Goal: Information Seeking & Learning: Learn about a topic

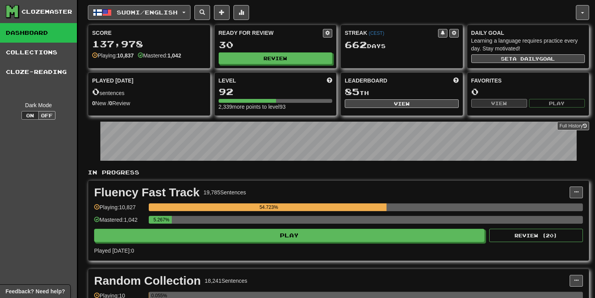
click at [188, 7] on button "Suomi / English" at bounding box center [139, 12] width 103 height 15
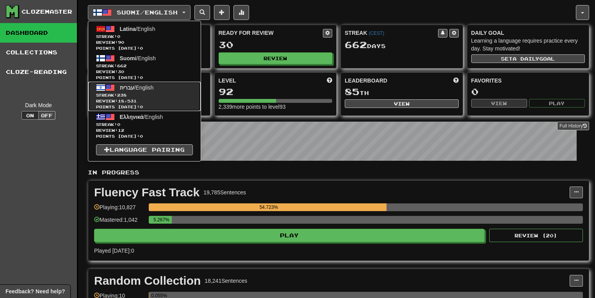
click at [146, 92] on span "Streak: 238" at bounding box center [144, 95] width 97 height 6
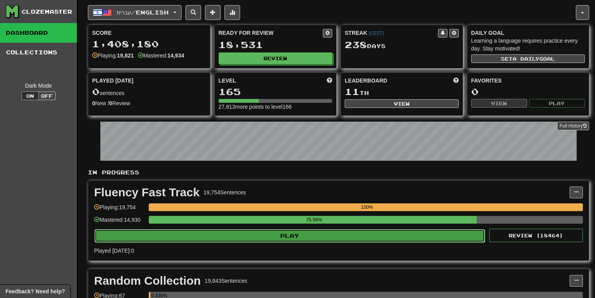
click at [375, 235] on button "Play" at bounding box center [290, 235] width 391 height 13
select select "**"
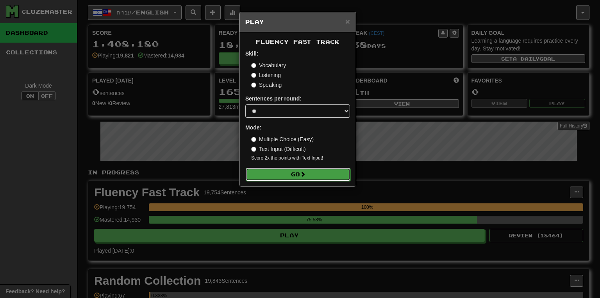
click at [319, 177] on button "Go" at bounding box center [298, 174] width 105 height 13
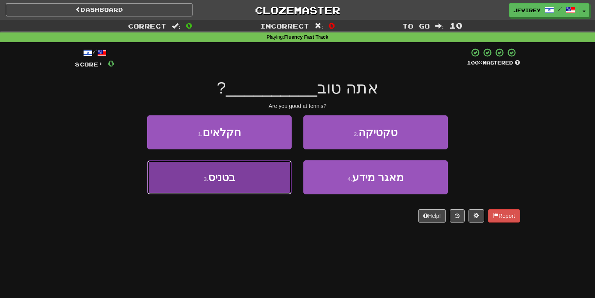
click at [259, 179] on button "3 . בטניס" at bounding box center [219, 177] width 145 height 34
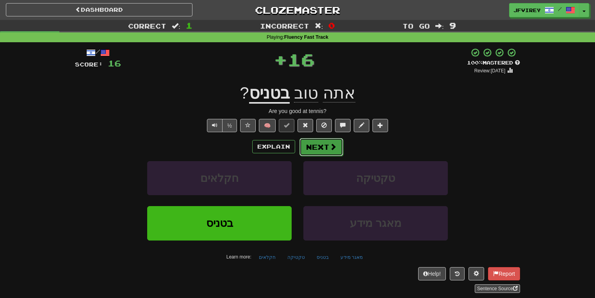
click at [313, 154] on button "Next" at bounding box center [322, 147] width 44 height 18
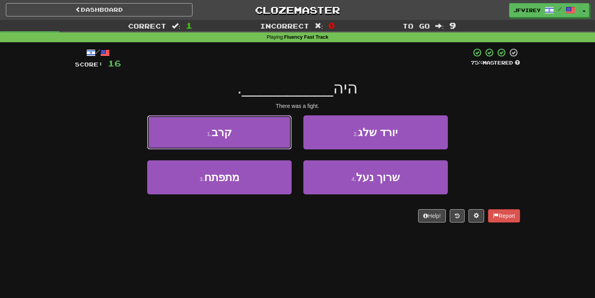
click at [274, 135] on button "1 . קרב" at bounding box center [219, 132] width 145 height 34
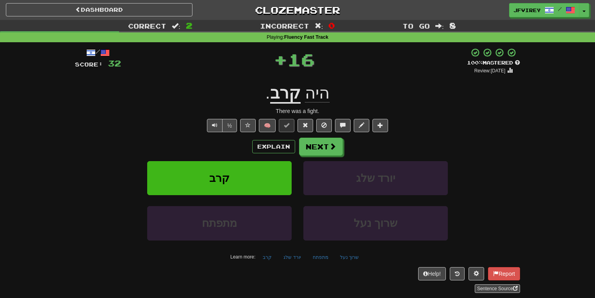
click at [293, 95] on u "קרב" at bounding box center [285, 94] width 30 height 20
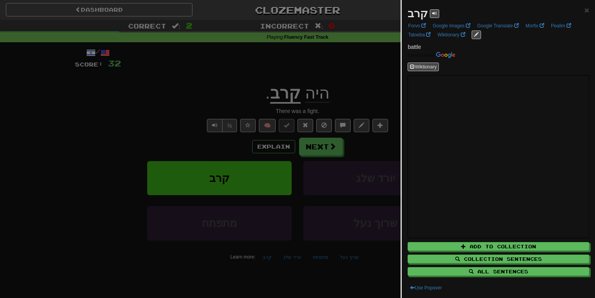
click at [216, 103] on div at bounding box center [297, 149] width 595 height 298
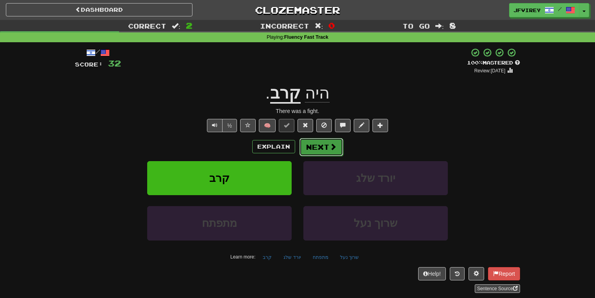
click at [321, 146] on button "Next" at bounding box center [322, 147] width 44 height 18
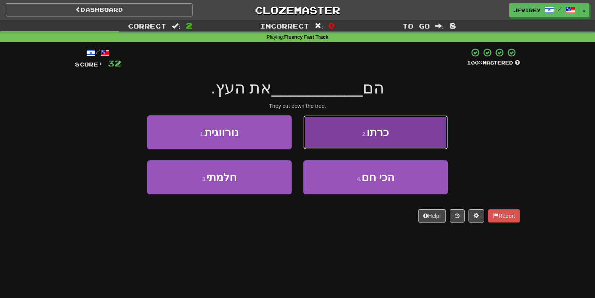
click at [373, 140] on button "2 . כרתו" at bounding box center [376, 132] width 145 height 34
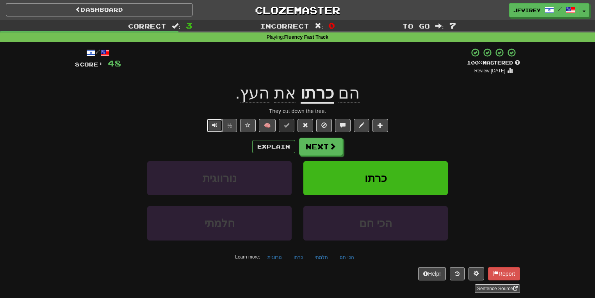
click at [211, 125] on button "Text-to-speech controls" at bounding box center [215, 125] width 16 height 13
click at [312, 143] on button "Next" at bounding box center [322, 147] width 44 height 18
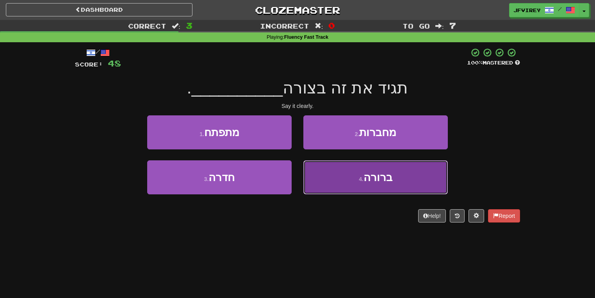
click at [341, 191] on button "4 . ברורה" at bounding box center [376, 177] width 145 height 34
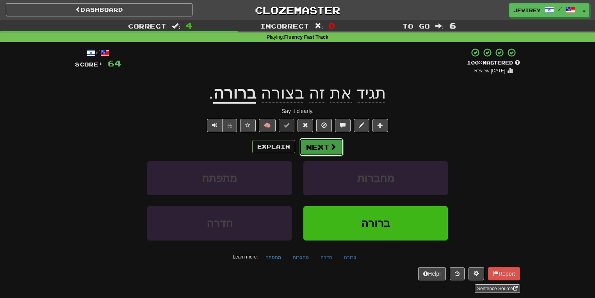
click at [320, 149] on button "Next" at bounding box center [322, 147] width 44 height 18
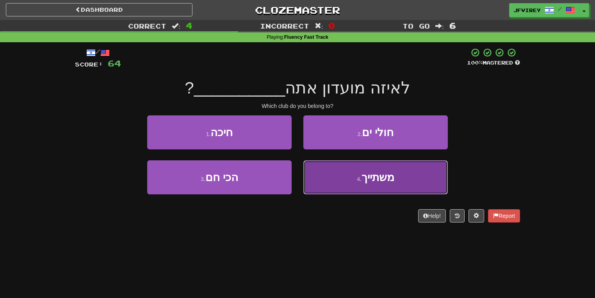
click at [325, 188] on button "4 . משתייך" at bounding box center [376, 177] width 145 height 34
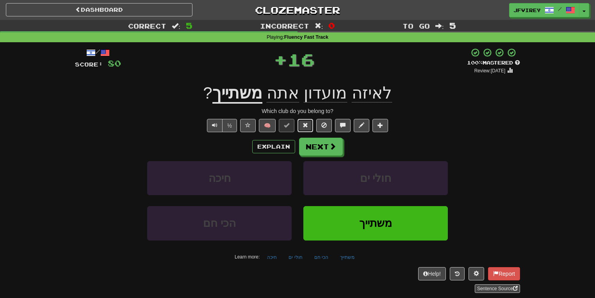
click at [305, 120] on button at bounding box center [306, 125] width 16 height 13
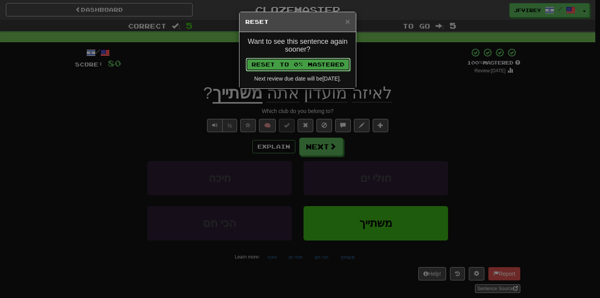
click at [314, 63] on button "Reset to 0% Mastered" at bounding box center [298, 64] width 105 height 13
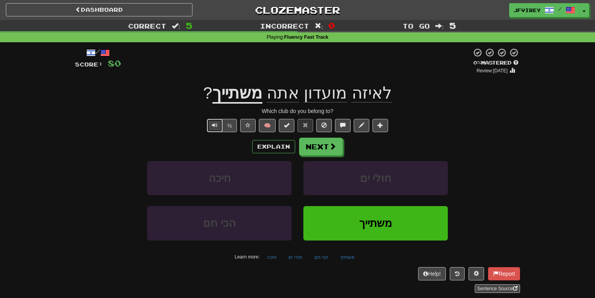
click at [215, 125] on span "Text-to-speech controls" at bounding box center [214, 124] width 5 height 5
click at [318, 145] on button "Next" at bounding box center [322, 147] width 44 height 18
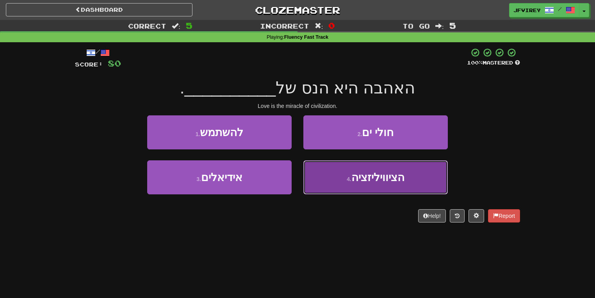
drag, startPoint x: 355, startPoint y: 170, endPoint x: 378, endPoint y: 172, distance: 23.1
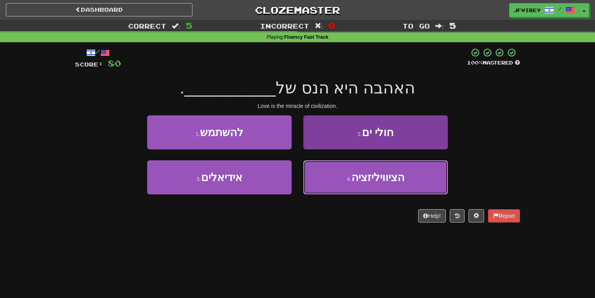
click at [358, 171] on button "4 . הציוויליזציה" at bounding box center [376, 177] width 145 height 34
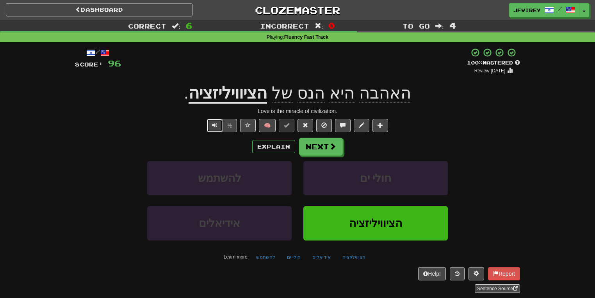
click at [211, 127] on button "Text-to-speech controls" at bounding box center [215, 125] width 16 height 13
click at [317, 146] on button "Next" at bounding box center [322, 147] width 44 height 18
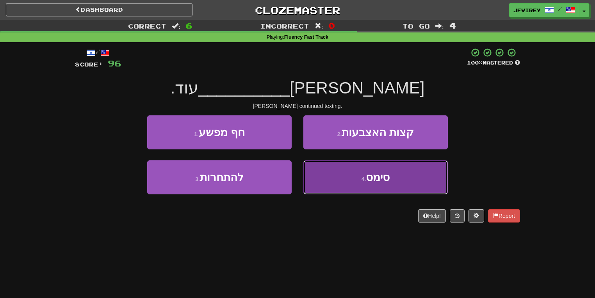
click at [389, 177] on span "סימס" at bounding box center [378, 177] width 24 height 12
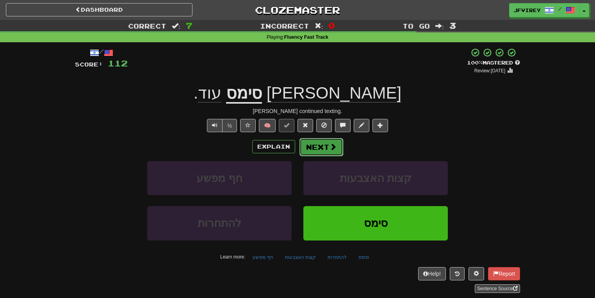
click at [320, 144] on button "Next" at bounding box center [322, 147] width 44 height 18
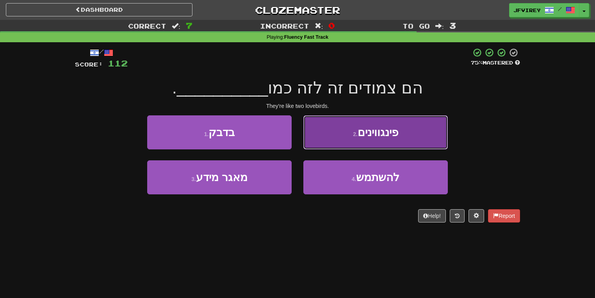
click at [339, 128] on button "2 . פינגווינים" at bounding box center [376, 132] width 145 height 34
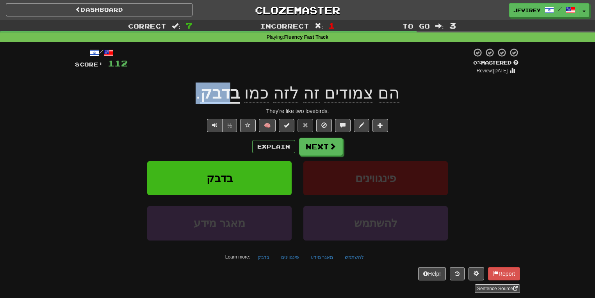
drag, startPoint x: 234, startPoint y: 98, endPoint x: 204, endPoint y: 97, distance: 30.1
click at [204, 97] on div "הם צמודים זה לזה כמו בדבק ." at bounding box center [297, 92] width 445 height 21
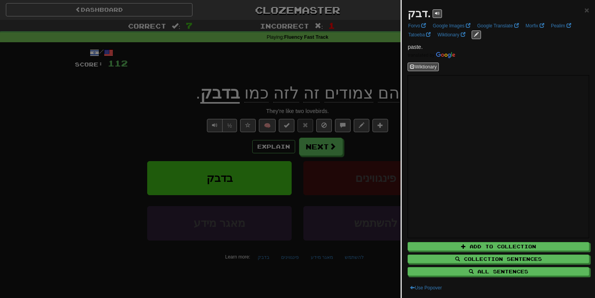
click at [121, 121] on div at bounding box center [297, 149] width 595 height 298
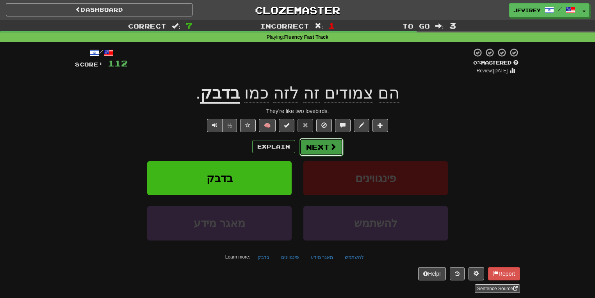
click at [327, 146] on button "Next" at bounding box center [322, 147] width 44 height 18
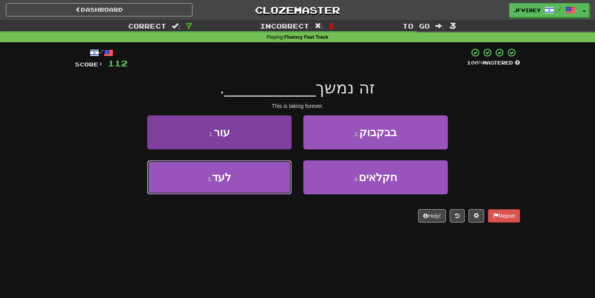
drag, startPoint x: 252, startPoint y: 182, endPoint x: 270, endPoint y: 183, distance: 18.8
click at [252, 182] on button "3 . לעד" at bounding box center [219, 177] width 145 height 34
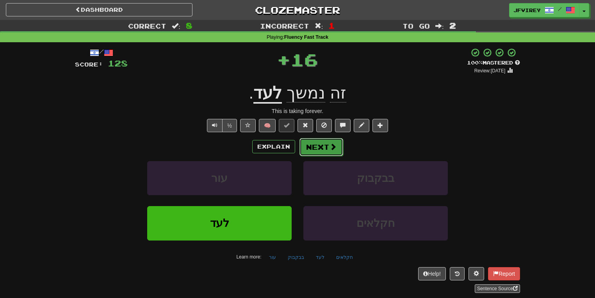
click at [315, 146] on button "Next" at bounding box center [322, 147] width 44 height 18
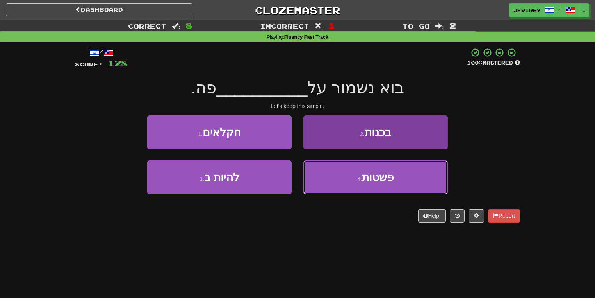
click at [369, 181] on span "פשטות" at bounding box center [378, 177] width 32 height 12
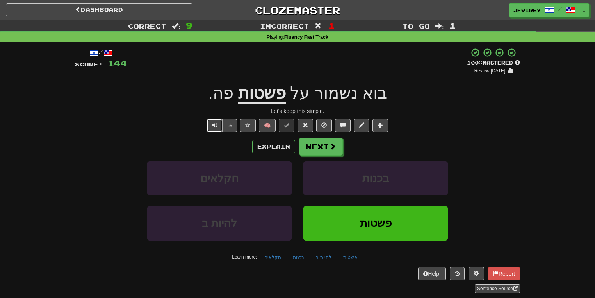
click at [217, 124] on span "Text-to-speech controls" at bounding box center [214, 124] width 5 height 5
click at [322, 148] on button "Next" at bounding box center [322, 147] width 44 height 18
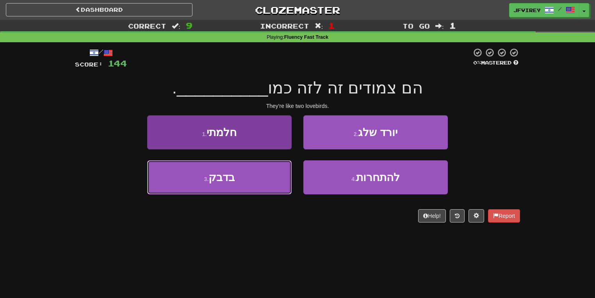
click at [256, 184] on button "3 . בדבק" at bounding box center [219, 177] width 145 height 34
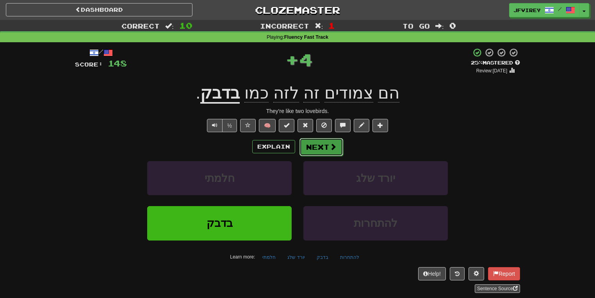
click at [309, 154] on button "Next" at bounding box center [322, 147] width 44 height 18
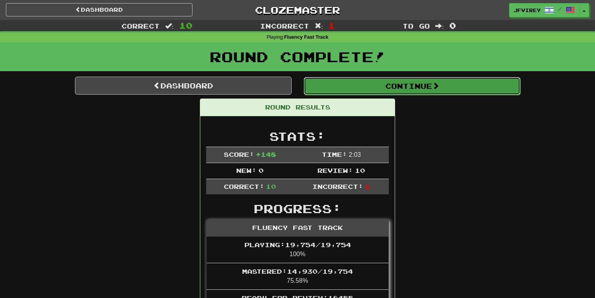
click at [379, 90] on button "Continue" at bounding box center [412, 86] width 217 height 18
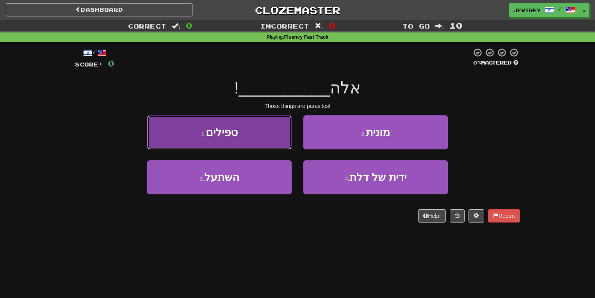
click at [272, 130] on button "1 . טפילים" at bounding box center [219, 132] width 145 height 34
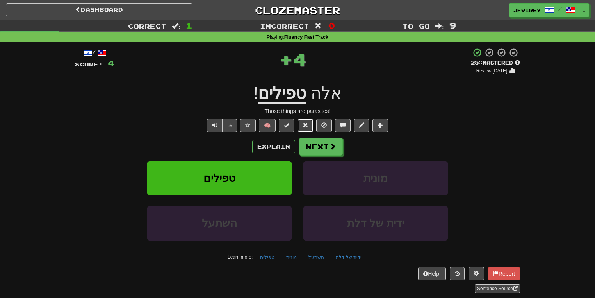
click at [309, 123] on button at bounding box center [306, 125] width 16 height 13
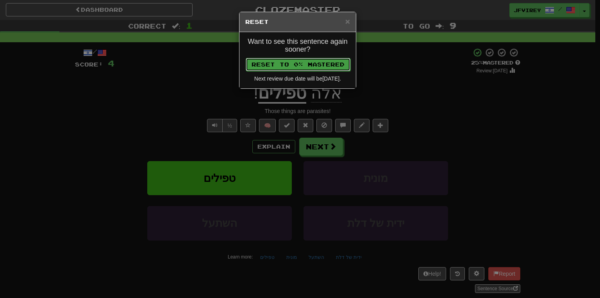
click at [324, 67] on button "Reset to 0% Mastered" at bounding box center [298, 64] width 105 height 13
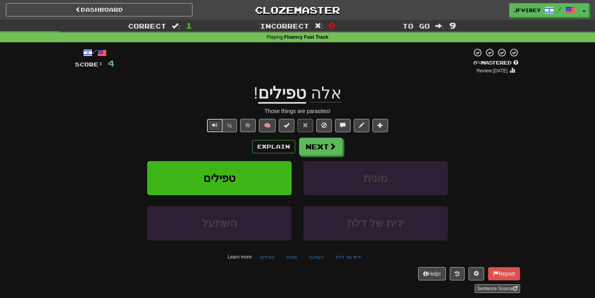
click at [217, 125] on span "Text-to-speech controls" at bounding box center [214, 124] width 5 height 5
drag, startPoint x: 306, startPoint y: 94, endPoint x: 277, endPoint y: 97, distance: 28.6
click at [277, 97] on u "טפילים" at bounding box center [282, 94] width 48 height 20
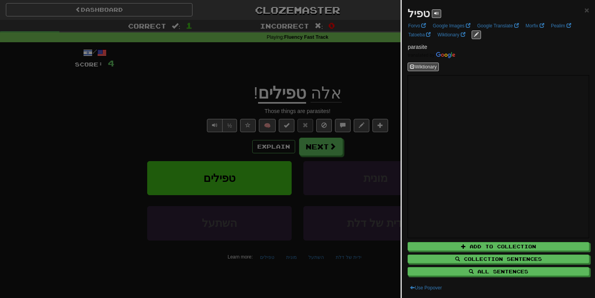
click at [148, 127] on div at bounding box center [297, 149] width 595 height 298
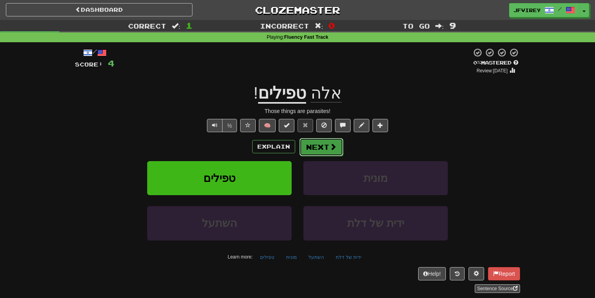
click at [316, 145] on button "Next" at bounding box center [322, 147] width 44 height 18
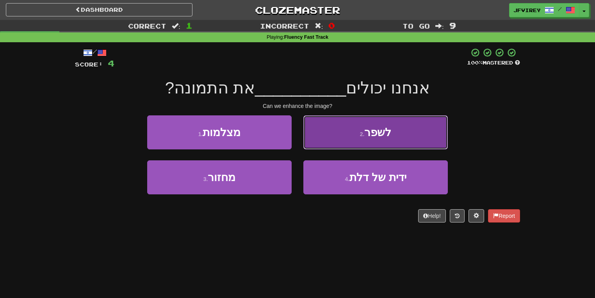
click at [384, 141] on button "2 . לשפר" at bounding box center [376, 132] width 145 height 34
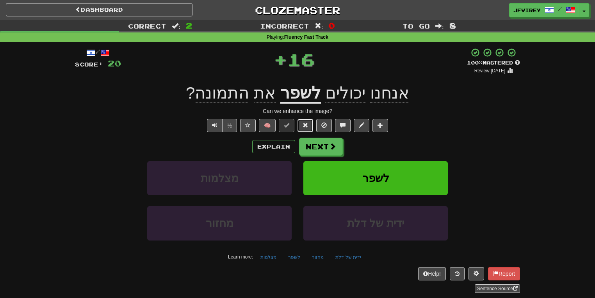
click at [304, 128] on button at bounding box center [306, 125] width 16 height 13
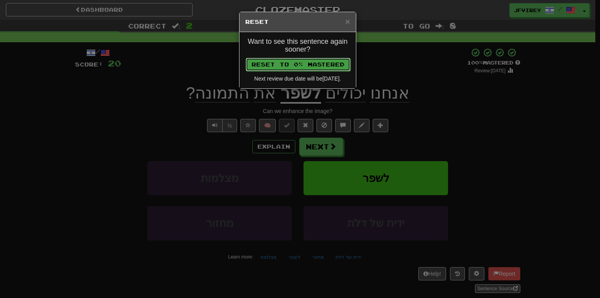
click at [324, 65] on button "Reset to 0% Mastered" at bounding box center [298, 64] width 105 height 13
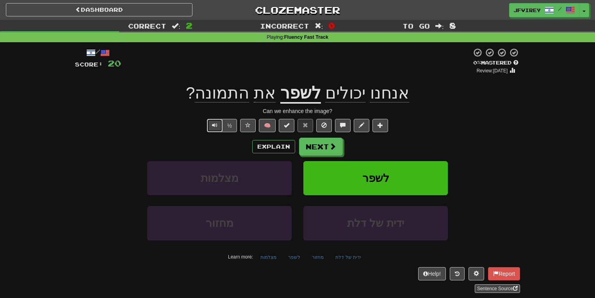
click at [218, 122] on button "Text-to-speech controls" at bounding box center [215, 125] width 16 height 13
click at [325, 146] on button "Next" at bounding box center [322, 147] width 44 height 18
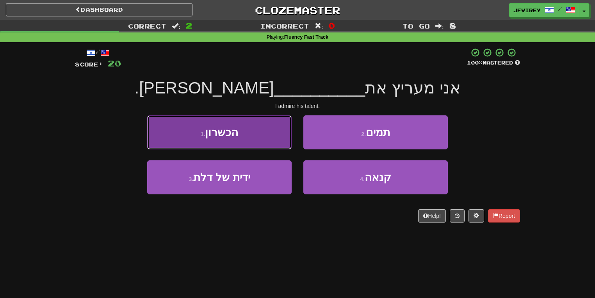
click at [251, 130] on button "1 . הכשרון" at bounding box center [219, 132] width 145 height 34
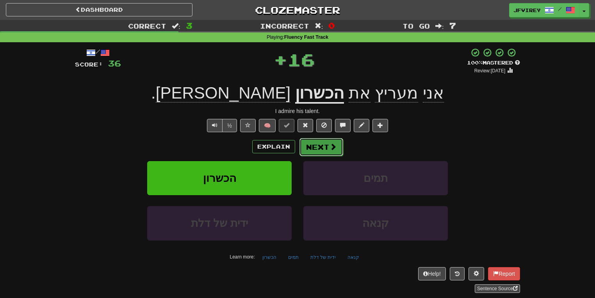
click at [316, 148] on button "Next" at bounding box center [322, 147] width 44 height 18
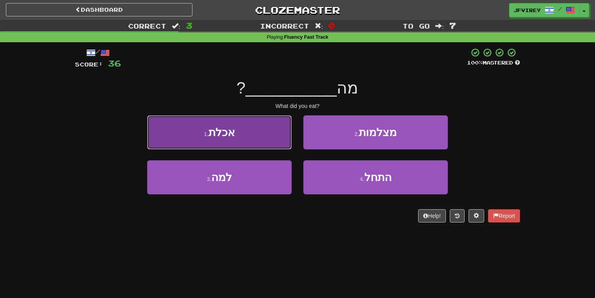
click at [261, 144] on button "1 . אכלת" at bounding box center [219, 132] width 145 height 34
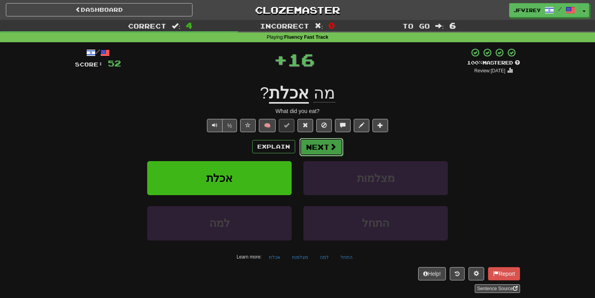
click at [330, 148] on span at bounding box center [333, 146] width 7 height 7
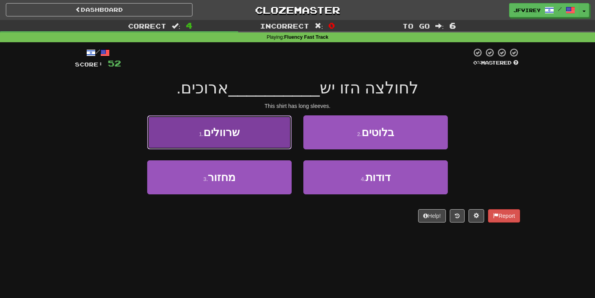
click at [247, 130] on button "1 . שרוולים" at bounding box center [219, 132] width 145 height 34
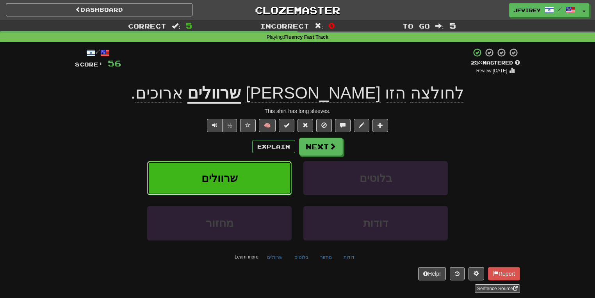
click at [237, 180] on button "שרוולים" at bounding box center [219, 178] width 145 height 34
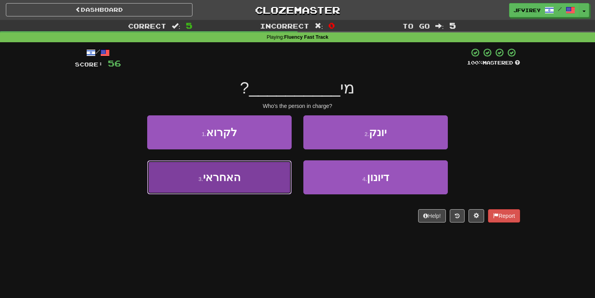
click at [242, 184] on button "3 . האחראי" at bounding box center [219, 177] width 145 height 34
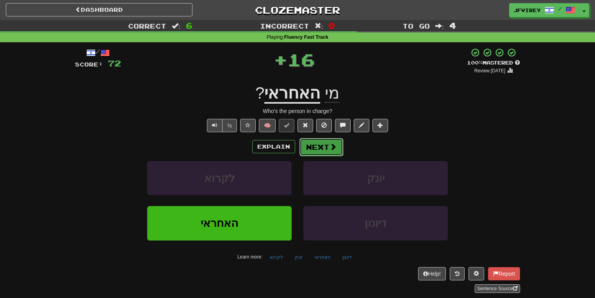
click at [318, 148] on button "Next" at bounding box center [322, 147] width 44 height 18
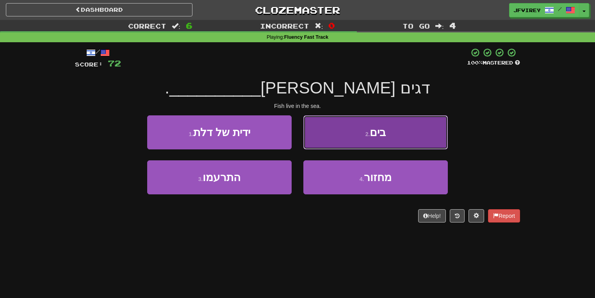
click at [348, 139] on button "2 . בים" at bounding box center [376, 132] width 145 height 34
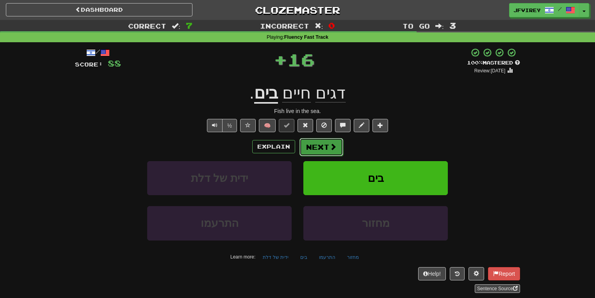
click at [322, 147] on button "Next" at bounding box center [322, 147] width 44 height 18
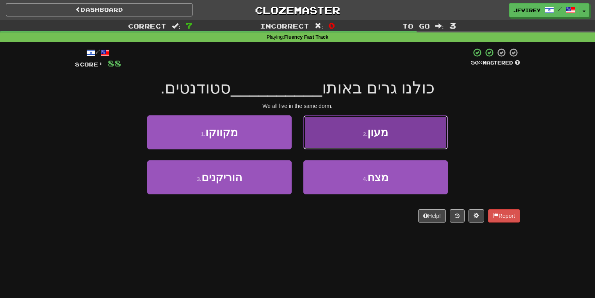
click at [402, 137] on button "2 . מעון" at bounding box center [376, 132] width 145 height 34
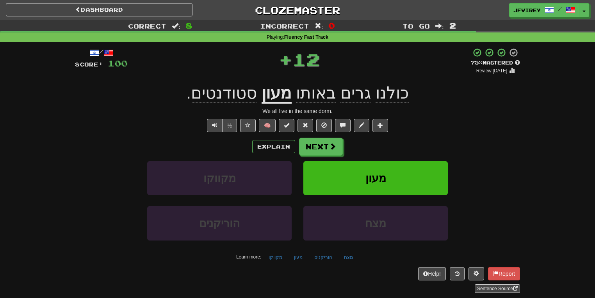
click at [273, 97] on u "מעון" at bounding box center [277, 94] width 30 height 20
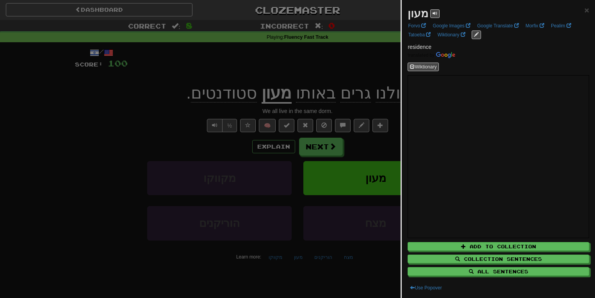
click at [146, 139] on div at bounding box center [297, 149] width 595 height 298
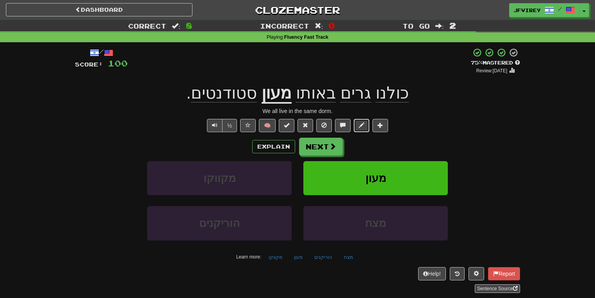
click at [366, 124] on button at bounding box center [362, 125] width 16 height 13
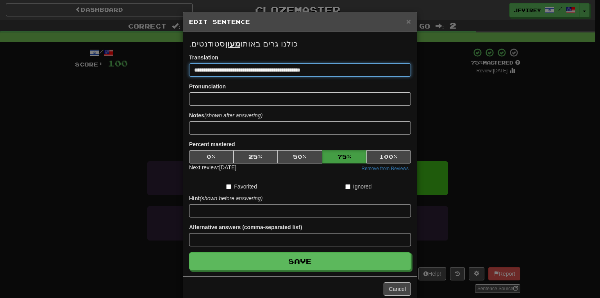
type input "**********"
click at [189, 252] on button "Save" at bounding box center [300, 261] width 222 height 18
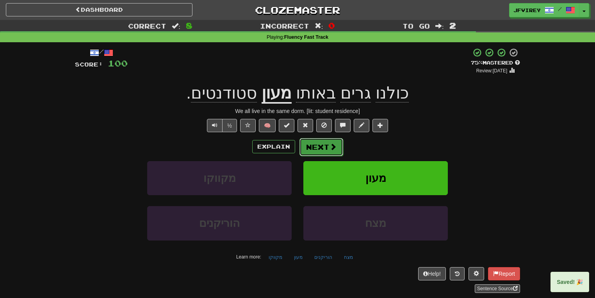
click at [333, 149] on span at bounding box center [333, 146] width 7 height 7
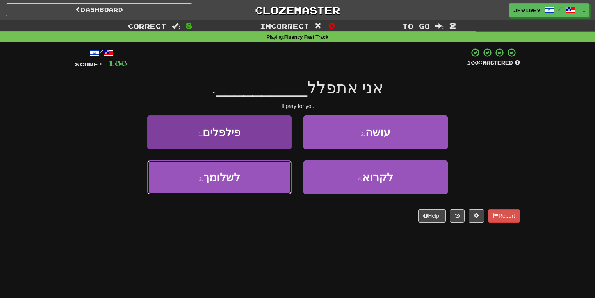
click at [275, 184] on button "3 . לשלומך" at bounding box center [219, 177] width 145 height 34
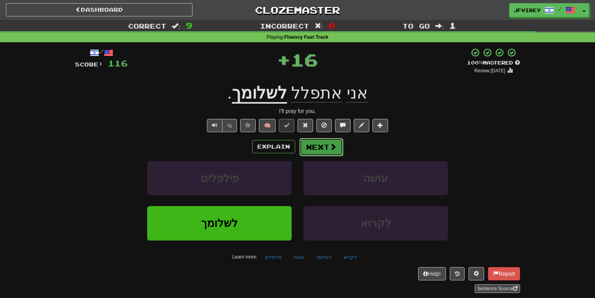
click at [326, 146] on button "Next" at bounding box center [322, 147] width 44 height 18
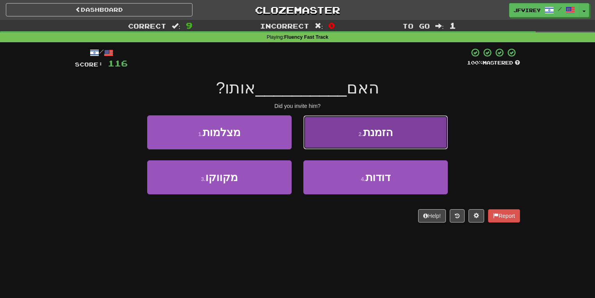
click at [343, 134] on button "2 . הזמנת" at bounding box center [376, 132] width 145 height 34
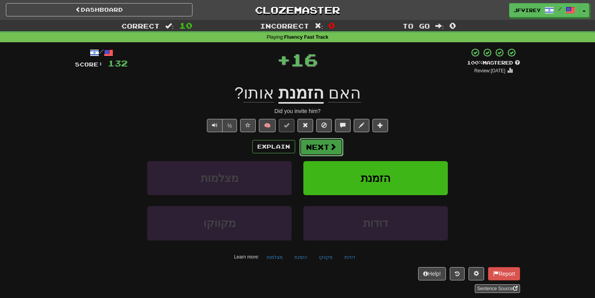
click at [318, 149] on button "Next" at bounding box center [322, 147] width 44 height 18
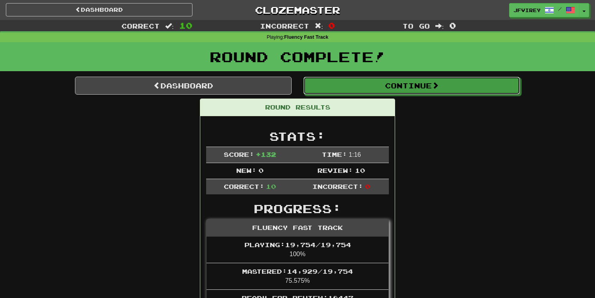
click at [320, 88] on button "Continue" at bounding box center [412, 86] width 217 height 18
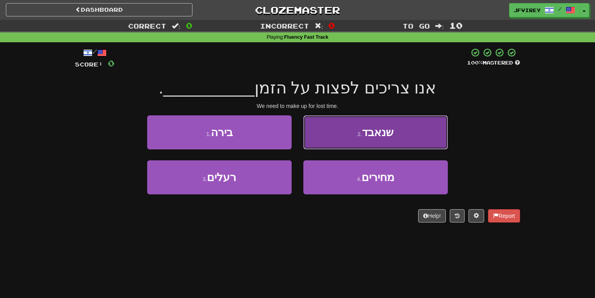
click at [372, 126] on span "שנאבד" at bounding box center [378, 132] width 32 height 12
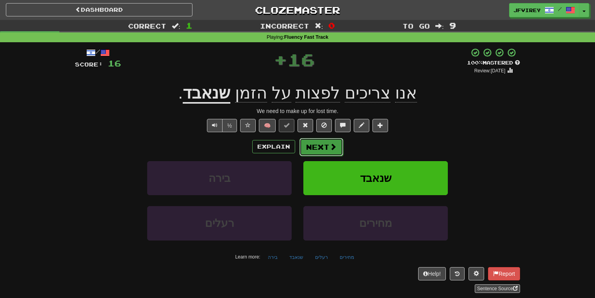
click at [324, 146] on button "Next" at bounding box center [322, 147] width 44 height 18
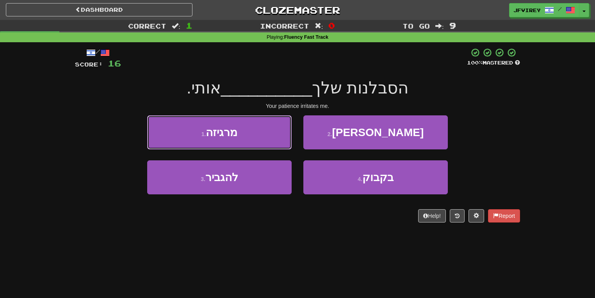
click at [247, 132] on button "1 . מרגיזה" at bounding box center [219, 132] width 145 height 34
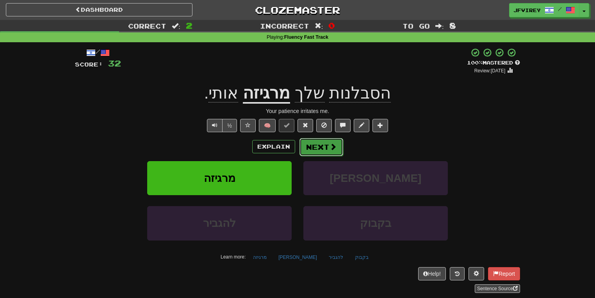
click at [316, 154] on button "Next" at bounding box center [322, 147] width 44 height 18
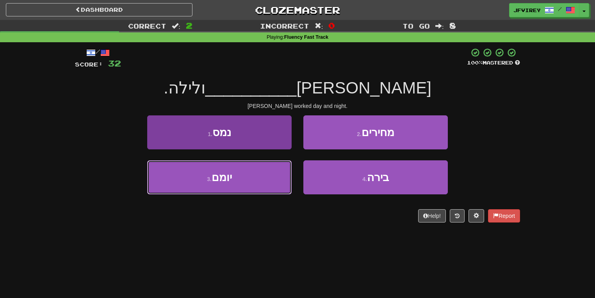
click at [263, 184] on button "3 . יומם" at bounding box center [219, 177] width 145 height 34
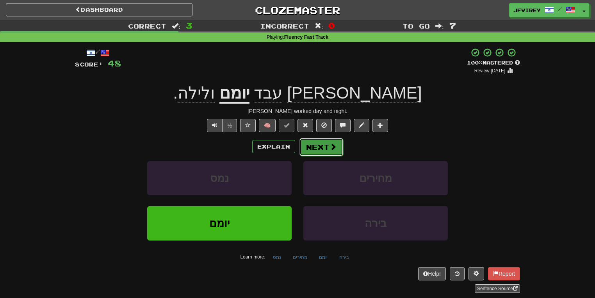
click at [330, 144] on span at bounding box center [333, 146] width 7 height 7
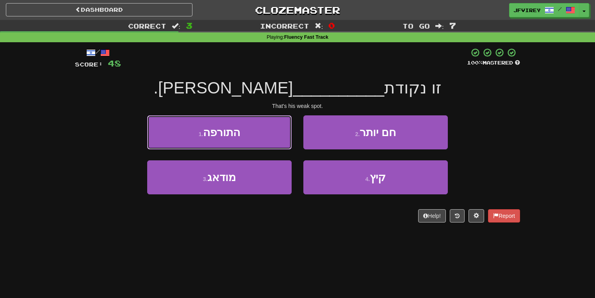
click at [245, 135] on button "1 . התורפה" at bounding box center [219, 132] width 145 height 34
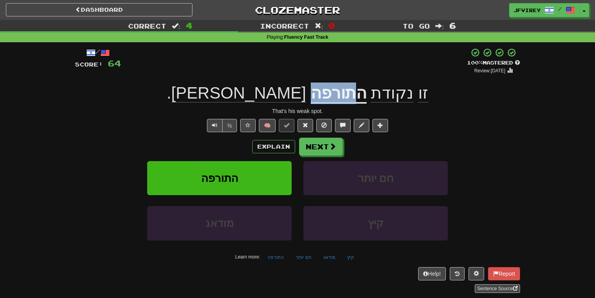
drag, startPoint x: 299, startPoint y: 96, endPoint x: 261, endPoint y: 98, distance: 38.4
click at [311, 98] on u "התורפה" at bounding box center [339, 94] width 56 height 20
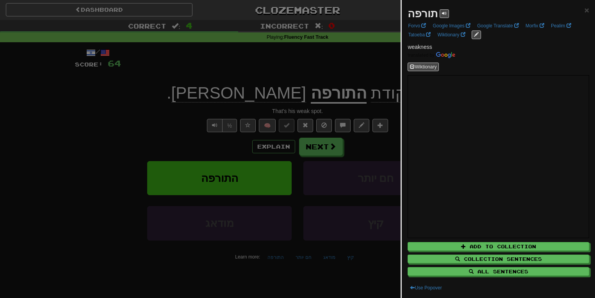
click at [220, 109] on div at bounding box center [297, 149] width 595 height 298
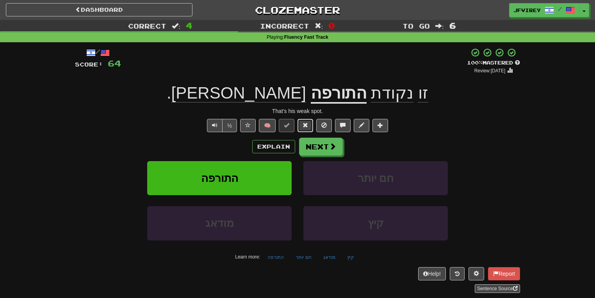
click at [308, 121] on button at bounding box center [306, 125] width 16 height 13
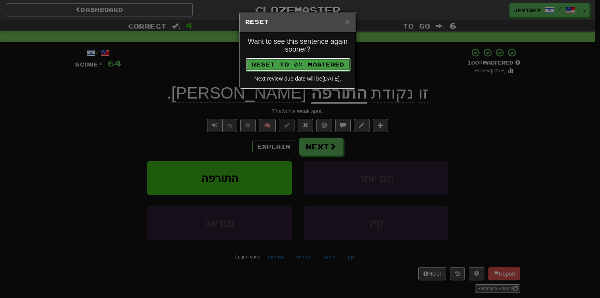
click at [323, 64] on button "Reset to 0% Mastered" at bounding box center [298, 64] width 105 height 13
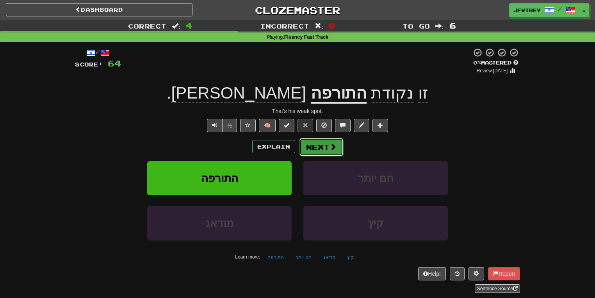
click at [317, 147] on button "Next" at bounding box center [322, 147] width 44 height 18
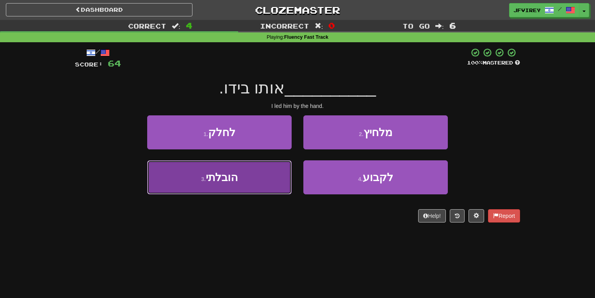
click at [241, 176] on button "3 . הובלתי" at bounding box center [219, 177] width 145 height 34
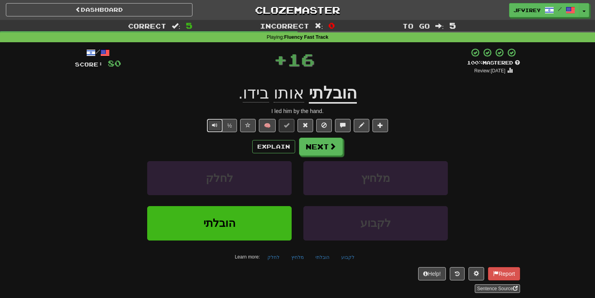
click at [209, 124] on button "Text-to-speech controls" at bounding box center [215, 125] width 16 height 13
click at [313, 143] on button "Next" at bounding box center [322, 147] width 44 height 18
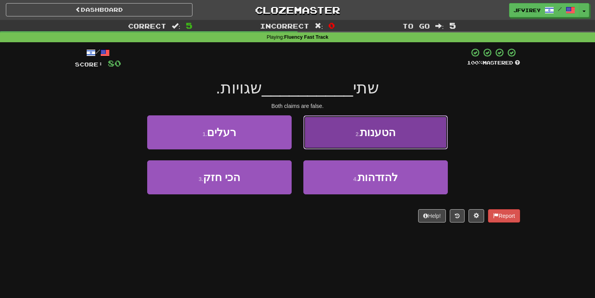
click at [363, 139] on button "2 . הטענות" at bounding box center [376, 132] width 145 height 34
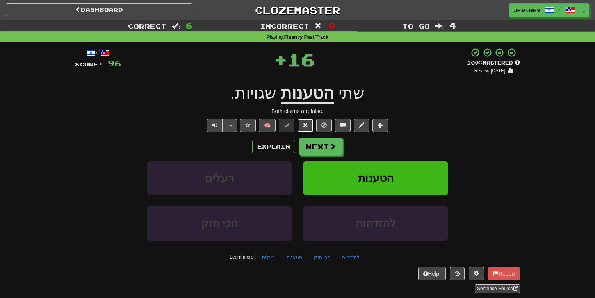
click at [306, 124] on span at bounding box center [305, 124] width 5 height 5
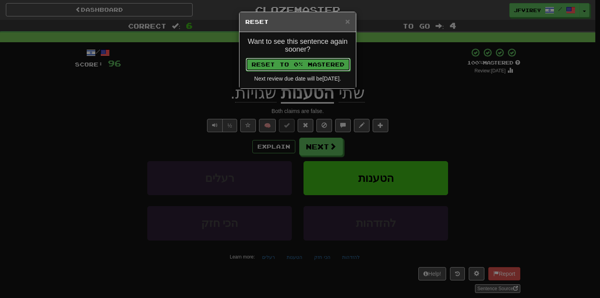
click at [327, 61] on button "Reset to 0% Mastered" at bounding box center [298, 64] width 105 height 13
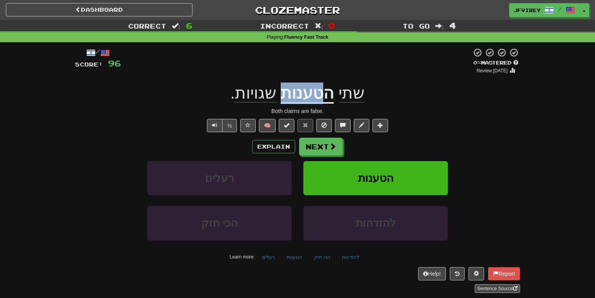
drag, startPoint x: 322, startPoint y: 94, endPoint x: 283, endPoint y: 96, distance: 38.4
click at [283, 96] on u "הטענות" at bounding box center [307, 94] width 53 height 20
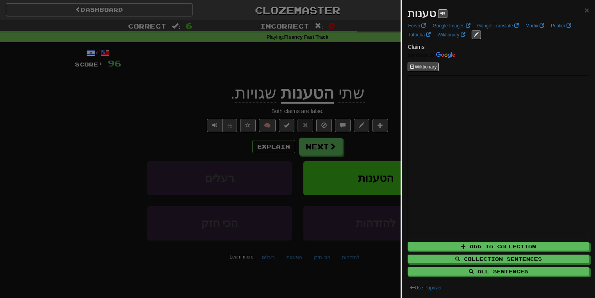
click at [198, 118] on div at bounding box center [297, 149] width 595 height 298
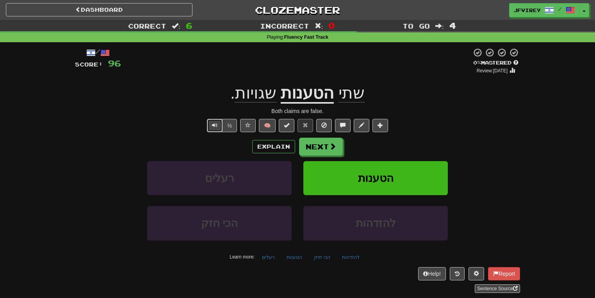
click at [216, 123] on span "Text-to-speech controls" at bounding box center [214, 124] width 5 height 5
click at [314, 150] on button "Next" at bounding box center [322, 147] width 44 height 18
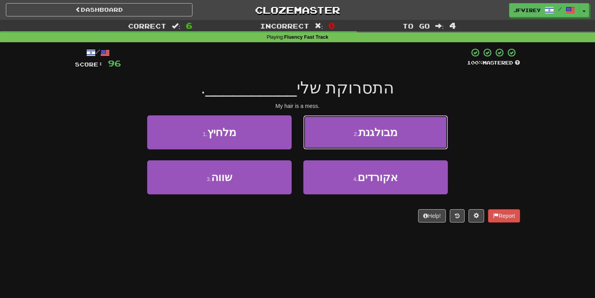
click at [381, 133] on span "מבולגנת" at bounding box center [378, 132] width 39 height 12
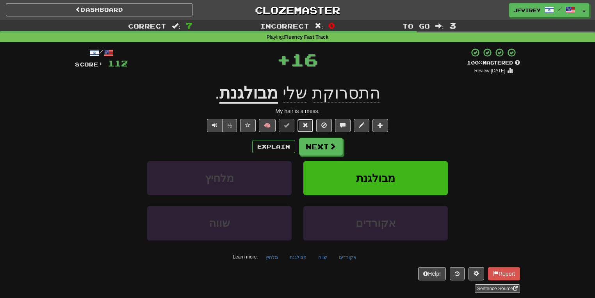
click at [300, 124] on button at bounding box center [306, 125] width 16 height 13
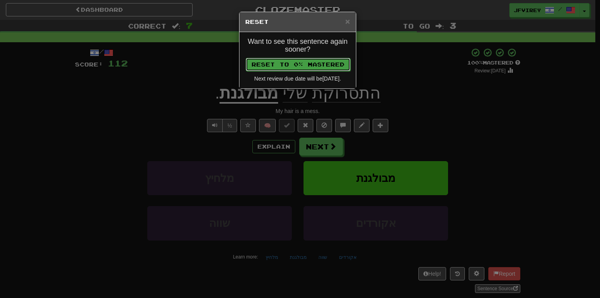
click at [309, 66] on button "Reset to 0% Mastered" at bounding box center [298, 64] width 105 height 13
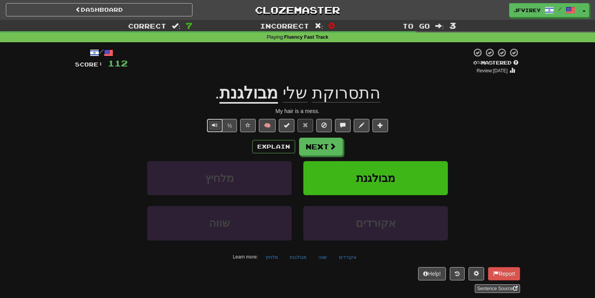
click at [218, 127] on span "Text-to-speech controls" at bounding box center [214, 124] width 5 height 5
click at [216, 127] on span "Text-to-speech controls" at bounding box center [214, 124] width 5 height 5
click at [320, 147] on button "Next" at bounding box center [322, 147] width 44 height 18
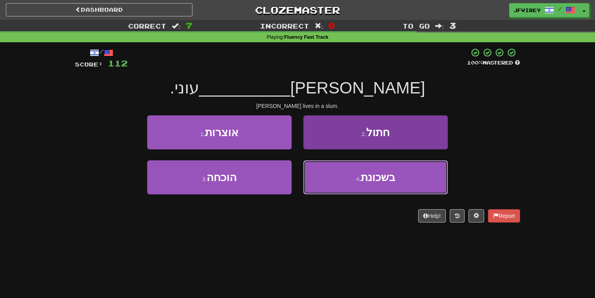
click at [331, 164] on button "4 . בשכונת" at bounding box center [376, 177] width 145 height 34
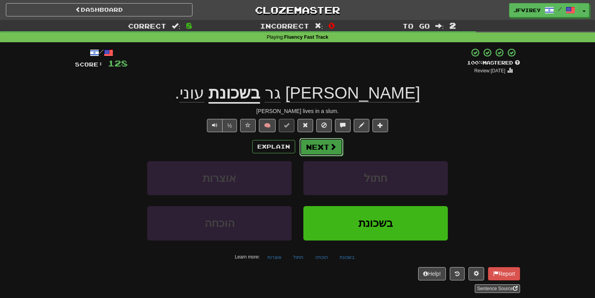
click at [320, 142] on button "Next" at bounding box center [322, 147] width 44 height 18
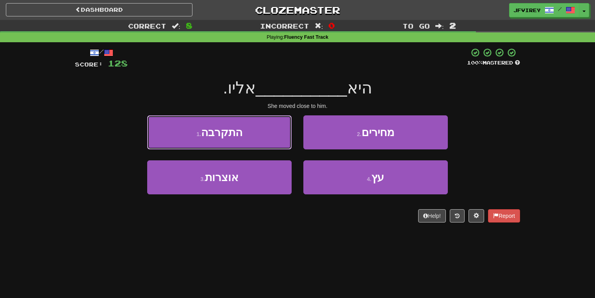
click at [266, 133] on button "1 . התקרבה" at bounding box center [219, 132] width 145 height 34
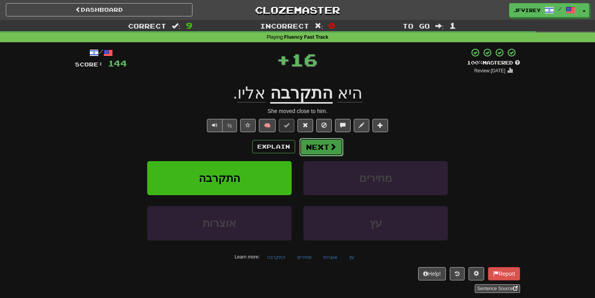
click at [315, 142] on button "Next" at bounding box center [322, 147] width 44 height 18
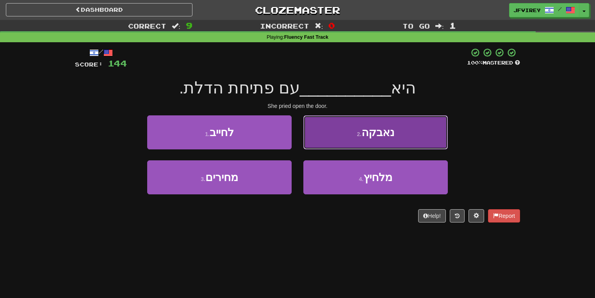
click at [355, 133] on button "2 . נאבקה" at bounding box center [376, 132] width 145 height 34
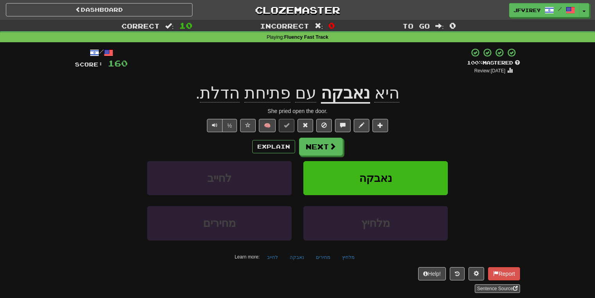
click at [347, 99] on u "נאבקה" at bounding box center [345, 94] width 49 height 20
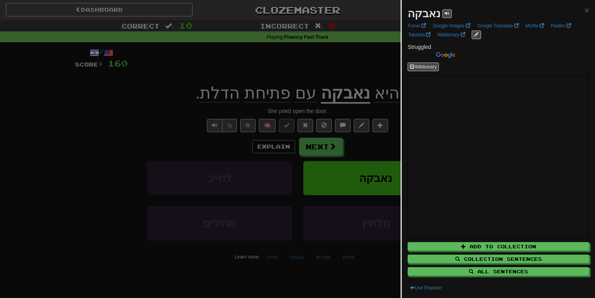
click at [351, 75] on div at bounding box center [297, 149] width 595 height 298
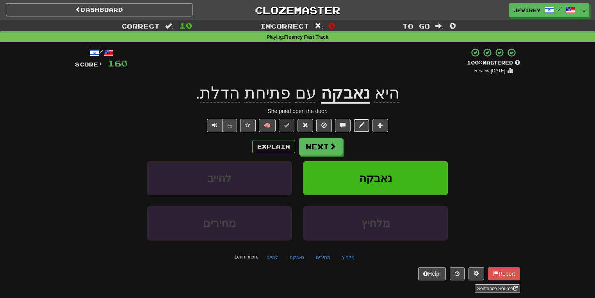
click at [361, 123] on span at bounding box center [361, 124] width 5 height 5
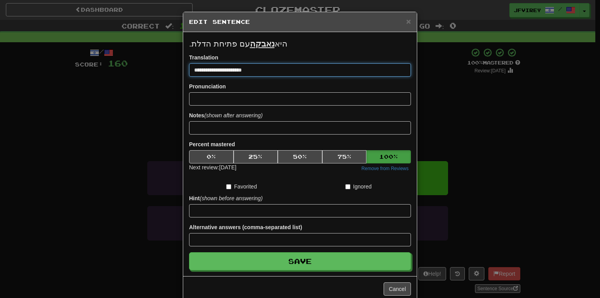
drag, startPoint x: 202, startPoint y: 70, endPoint x: 229, endPoint y: 71, distance: 26.2
click at [229, 71] on input "**********" at bounding box center [300, 69] width 222 height 13
type input "**********"
click at [189, 252] on button "Save" at bounding box center [300, 261] width 222 height 18
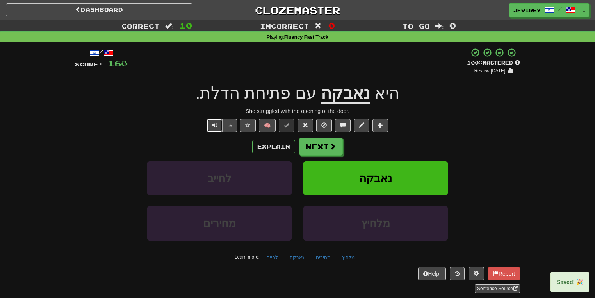
click at [217, 123] on span "Text-to-speech controls" at bounding box center [214, 124] width 5 height 5
click at [347, 94] on u "נאבקה" at bounding box center [345, 94] width 49 height 20
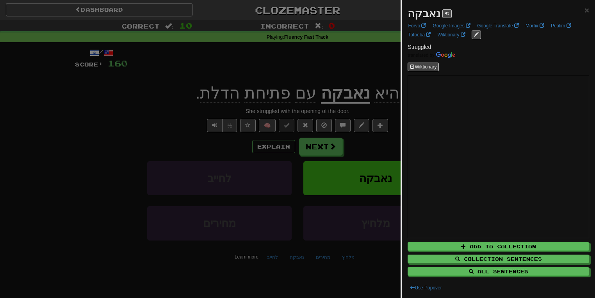
click at [325, 70] on div at bounding box center [297, 149] width 595 height 298
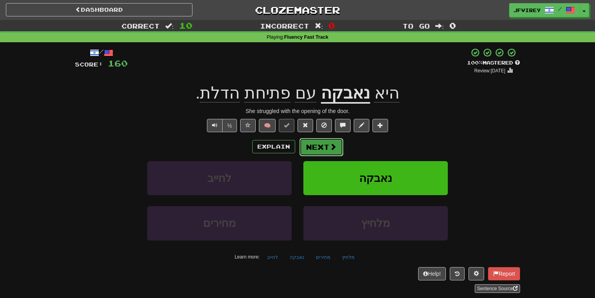
click at [330, 145] on span at bounding box center [333, 146] width 7 height 7
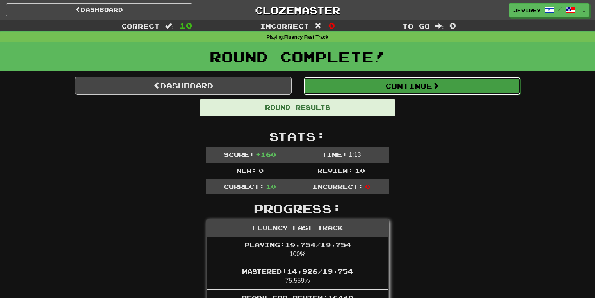
click at [407, 86] on button "Continue" at bounding box center [412, 86] width 217 height 18
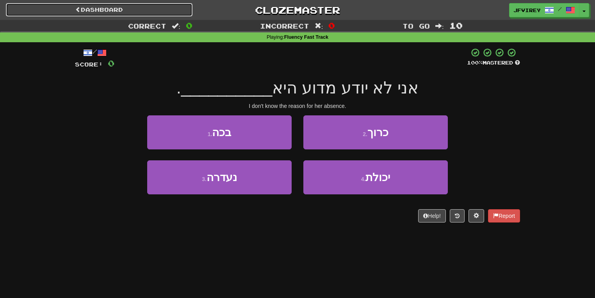
click at [76, 10] on span at bounding box center [77, 9] width 5 height 5
